Goal: Task Accomplishment & Management: Use online tool/utility

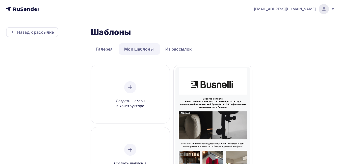
scroll to position [25, 0]
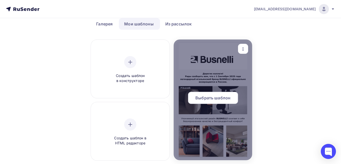
click at [223, 80] on div at bounding box center [212, 100] width 79 height 121
click at [243, 46] on icon "button" at bounding box center [243, 49] width 6 height 6
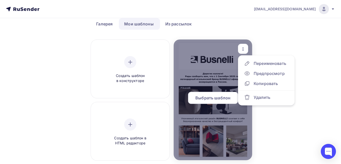
click at [218, 64] on div at bounding box center [212, 100] width 79 height 121
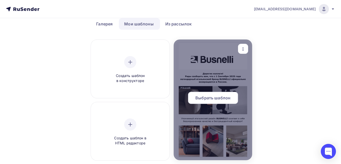
click at [209, 99] on span "Выбрать шаблон" at bounding box center [212, 98] width 35 height 6
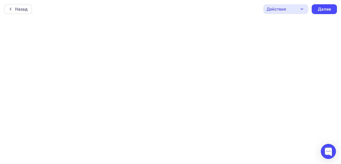
scroll to position [1, 0]
click at [299, 7] on icon "button" at bounding box center [302, 8] width 6 height 6
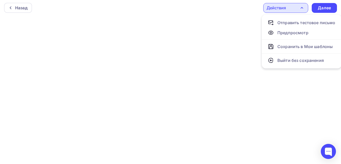
click at [239, 11] on div "Назад Действия Отправить тестовое письмо Предпросмотр Сохранить в Мои шаблоны В…" at bounding box center [170, 8] width 341 height 18
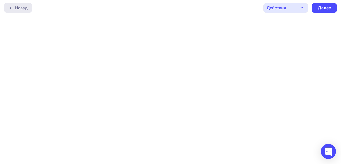
click at [19, 9] on div "Назад" at bounding box center [21, 8] width 12 height 6
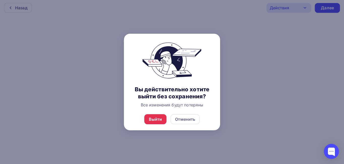
click at [296, 32] on div at bounding box center [172, 82] width 344 height 164
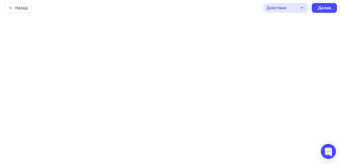
click at [303, 9] on icon "button" at bounding box center [302, 8] width 6 height 6
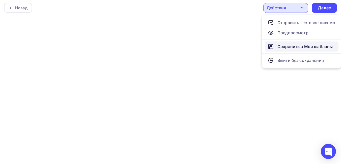
click at [295, 47] on div "Сохранить в Мои шаблоны" at bounding box center [304, 47] width 55 height 6
